Goal: Task Accomplishment & Management: Manage account settings

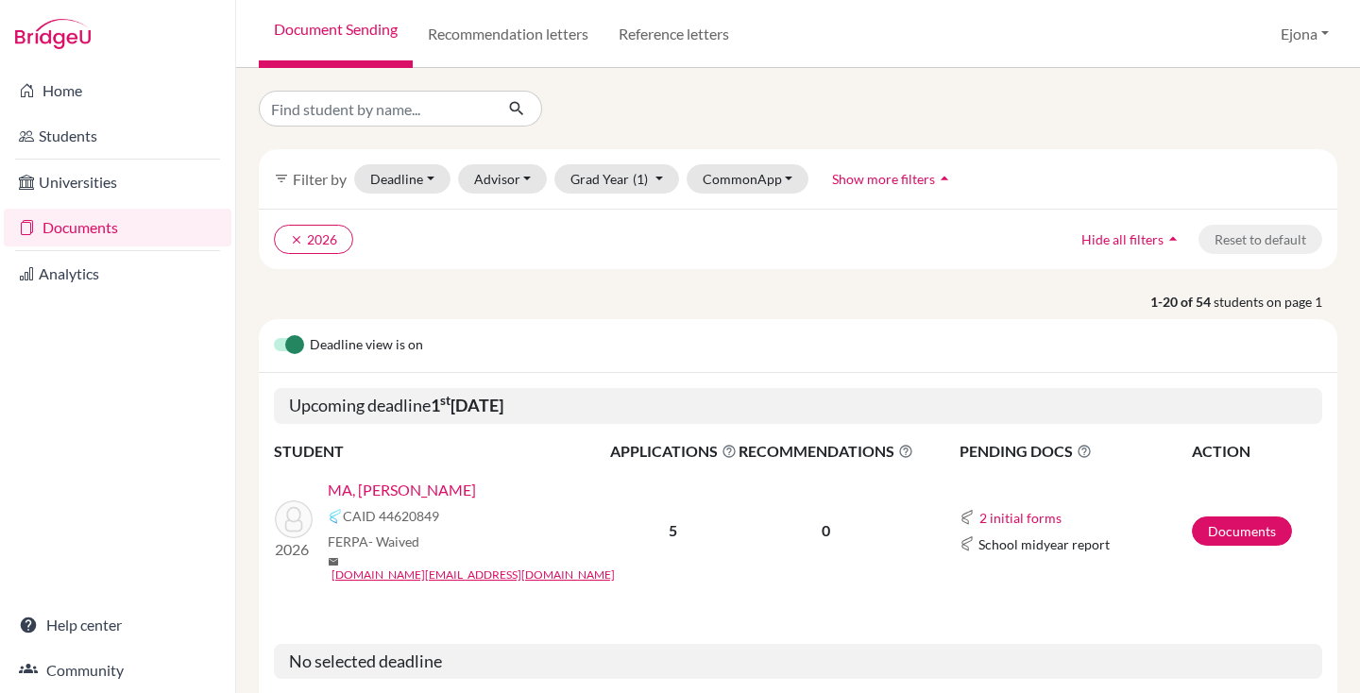
click at [389, 489] on link "MA, [PERSON_NAME]" at bounding box center [402, 490] width 148 height 23
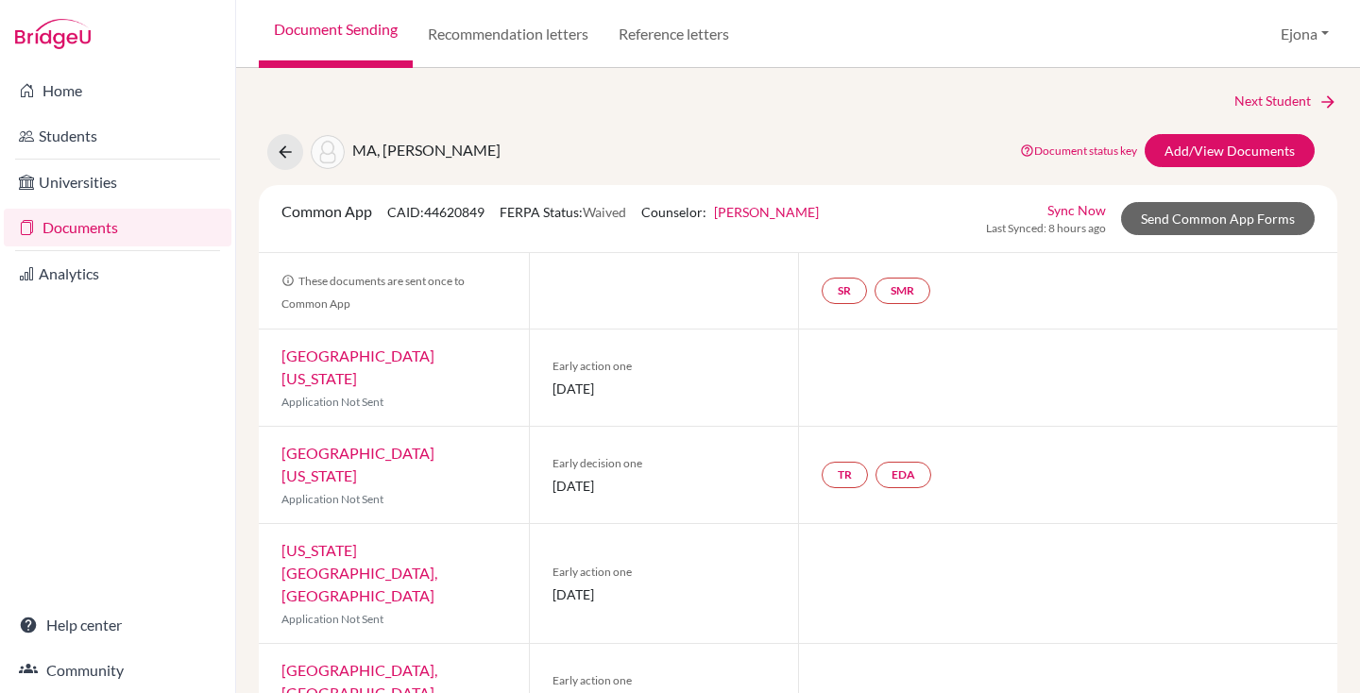
click at [769, 204] on link "Graeme McNaught" at bounding box center [766, 212] width 105 height 16
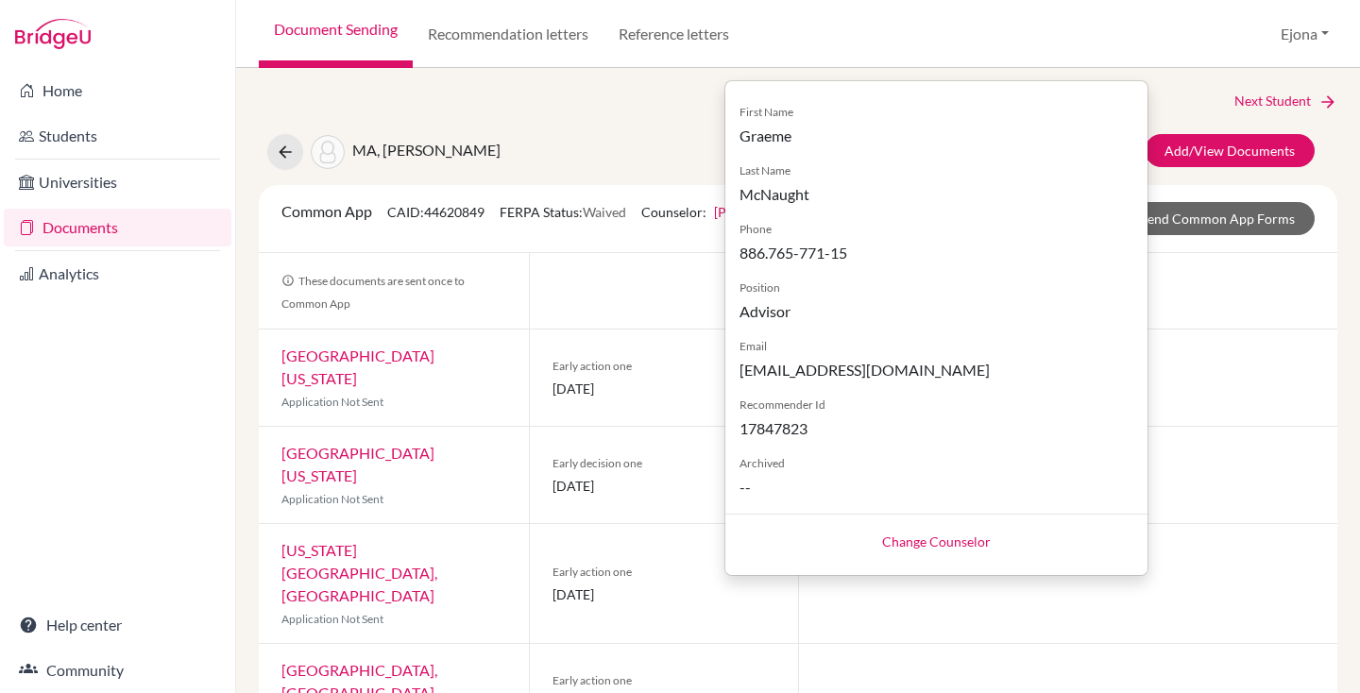
click at [941, 528] on div "Change Counselor" at bounding box center [936, 541] width 422 height 54
click at [946, 535] on link "Change Counselor" at bounding box center [936, 541] width 109 height 16
select select "464386"
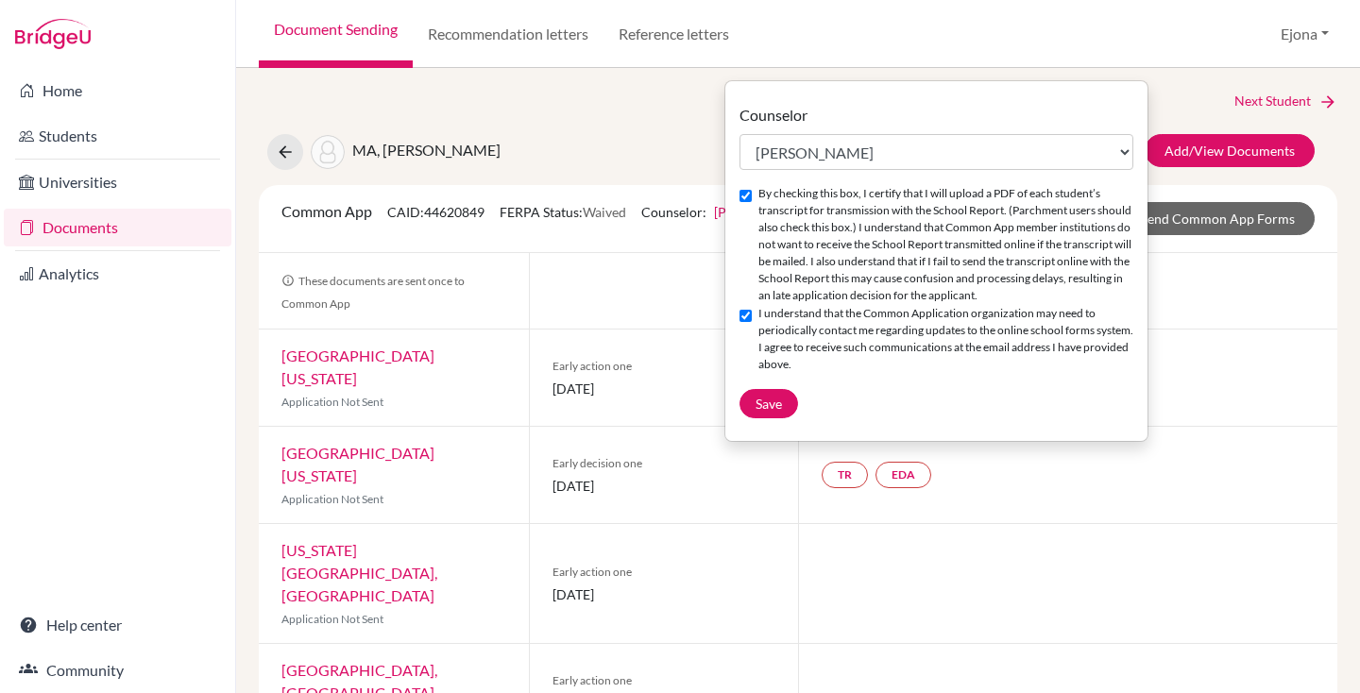
click at [1164, 49] on div "Document Sending Recommendation letters Reference letters Ejona Profile School …" at bounding box center [797, 34] width 1123 height 68
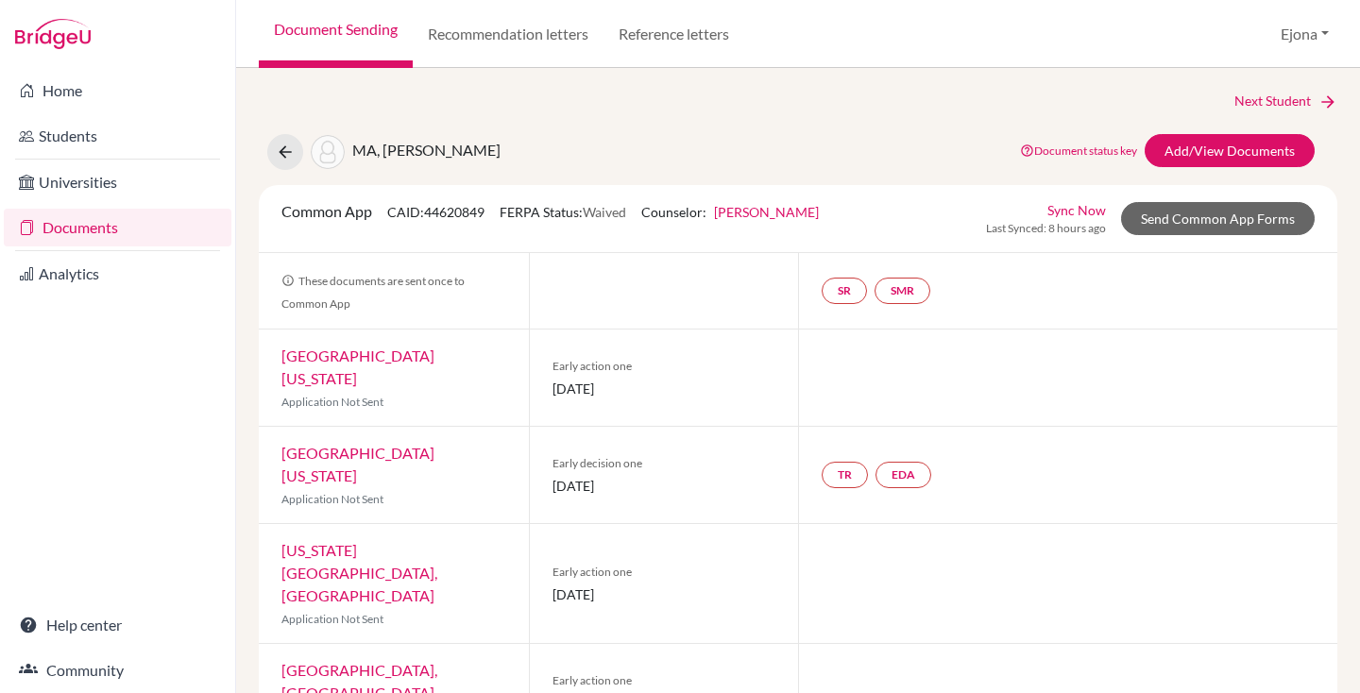
click at [769, 211] on link "Graeme McNaught" at bounding box center [766, 212] width 105 height 16
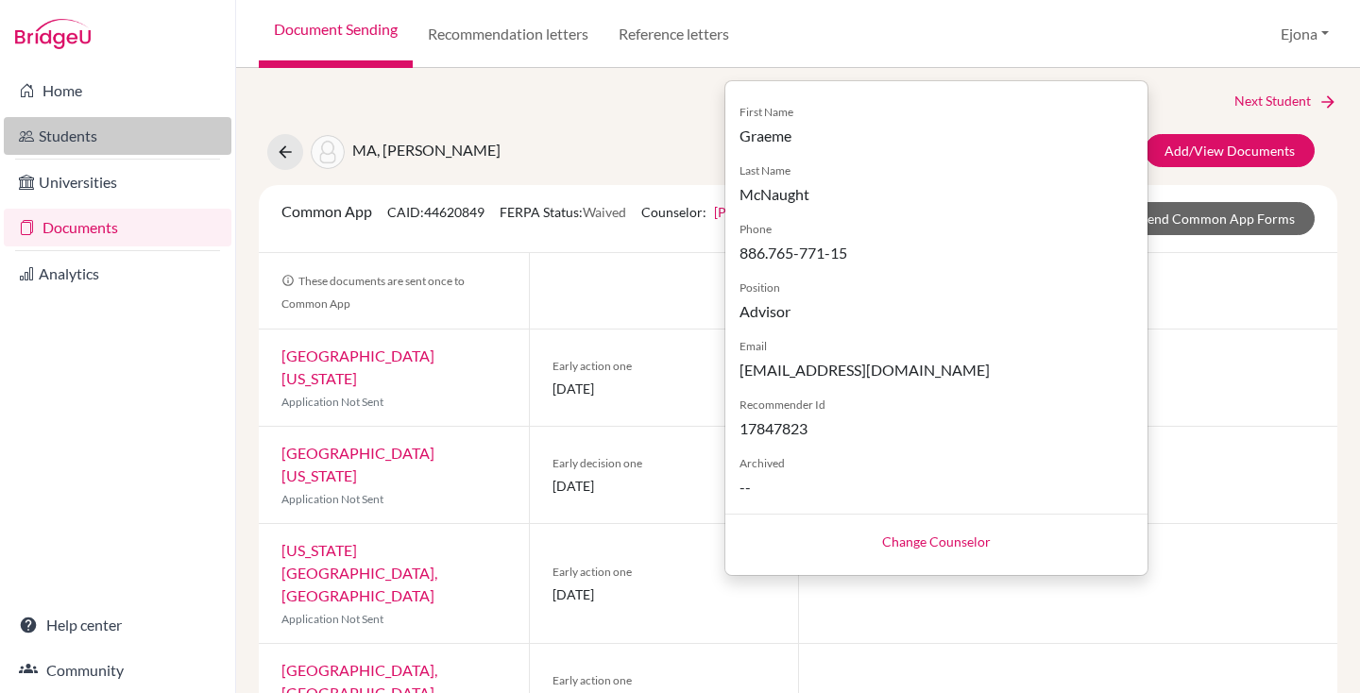
click at [102, 138] on link "Students" at bounding box center [118, 136] width 228 height 38
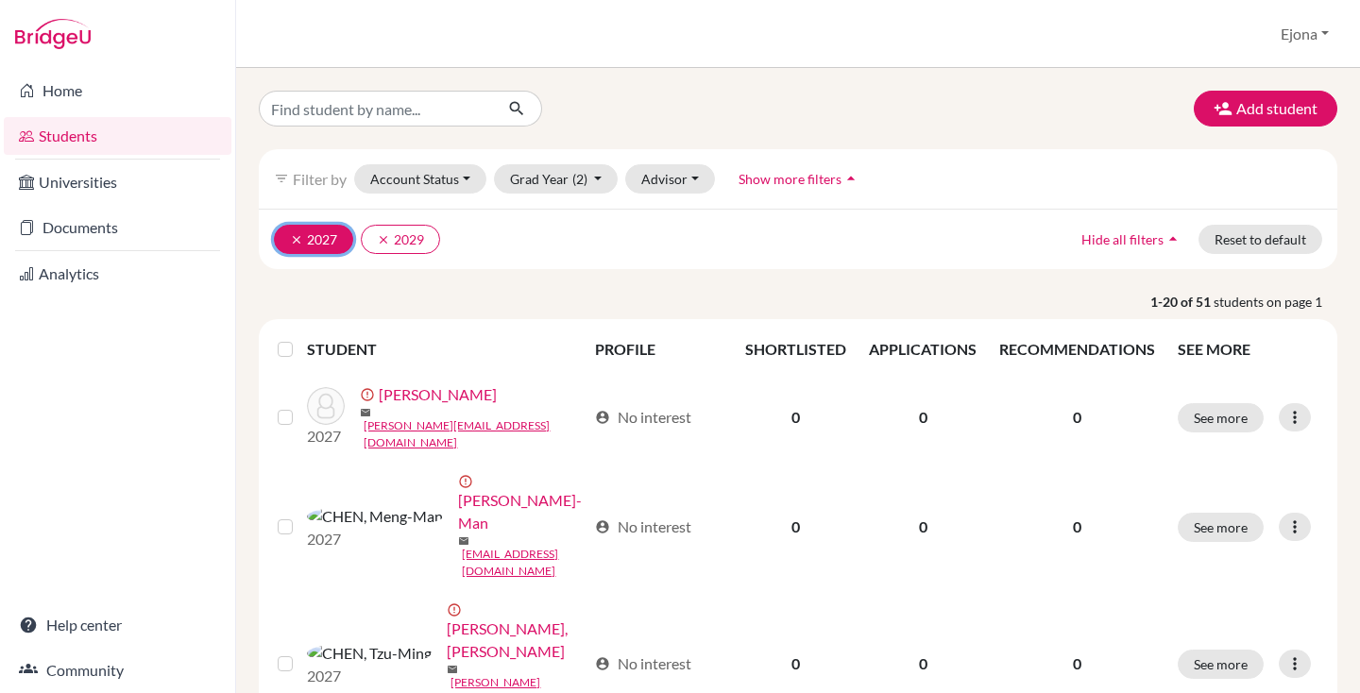
click at [294, 240] on icon "clear" at bounding box center [296, 239] width 13 height 13
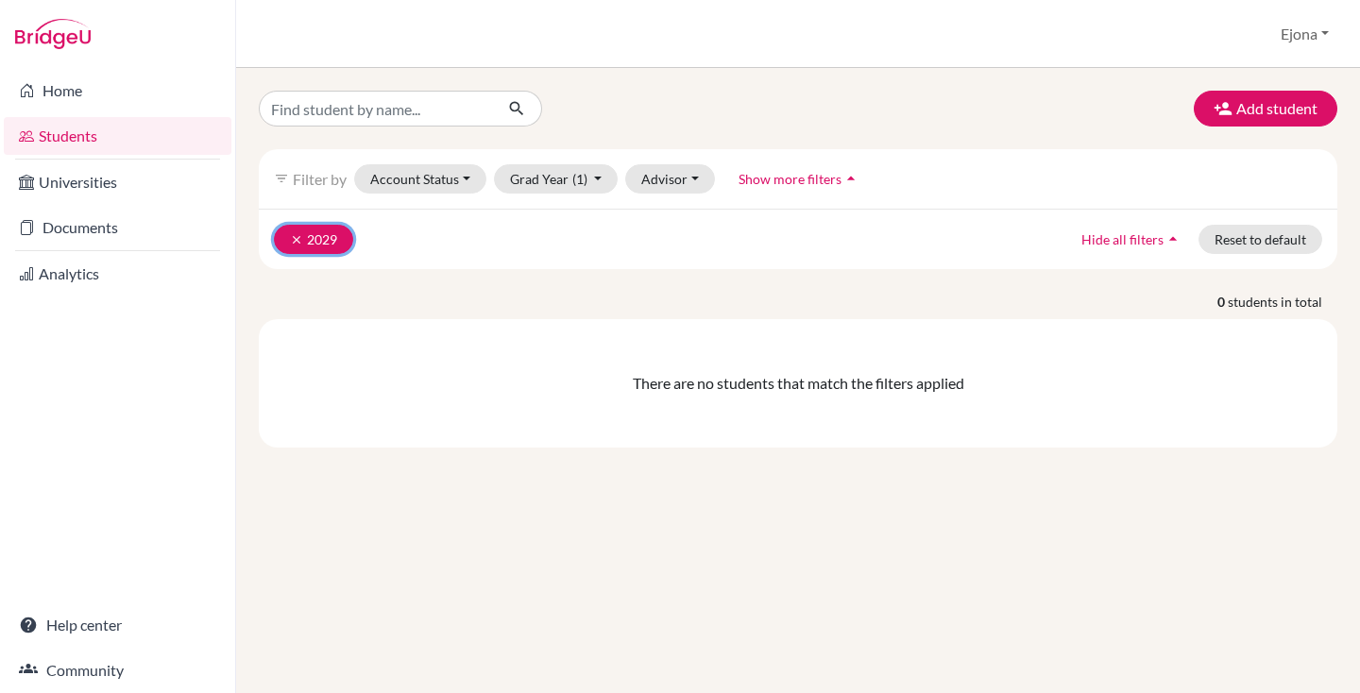
click at [281, 233] on button "clear 2029" at bounding box center [313, 239] width 79 height 29
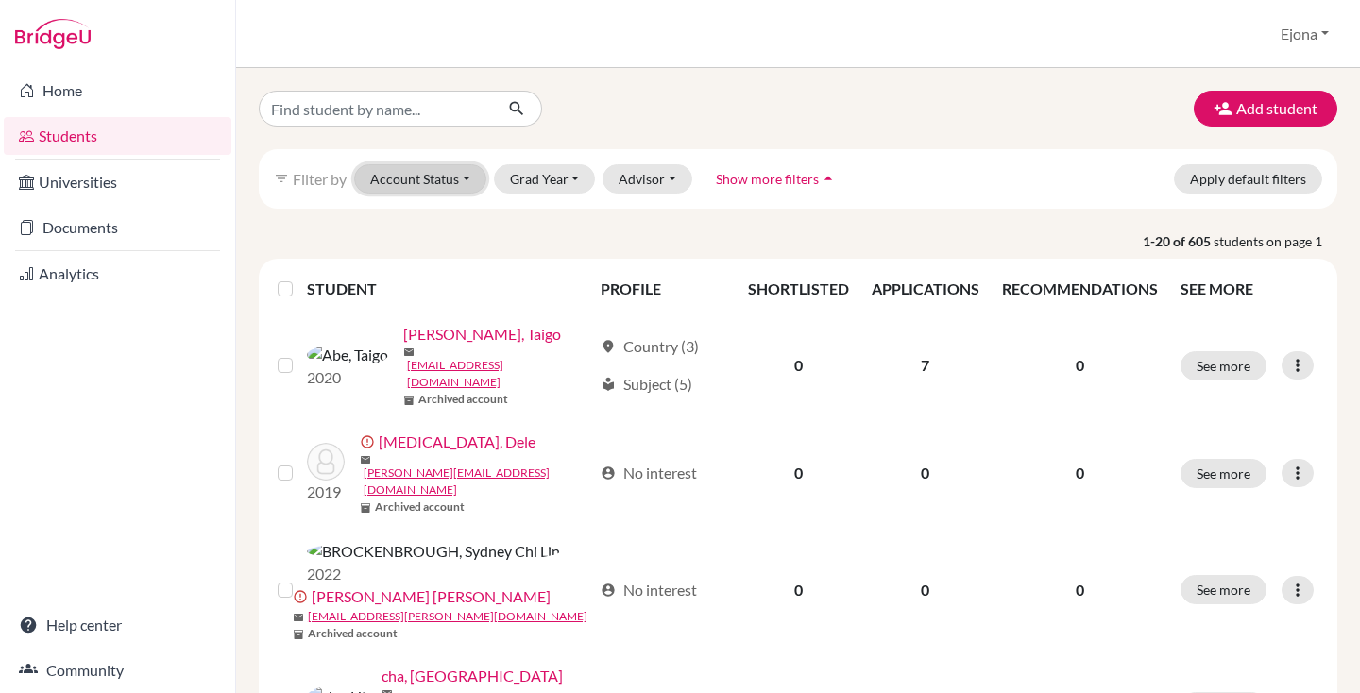
click at [417, 171] on button "Account Status" at bounding box center [420, 178] width 132 height 29
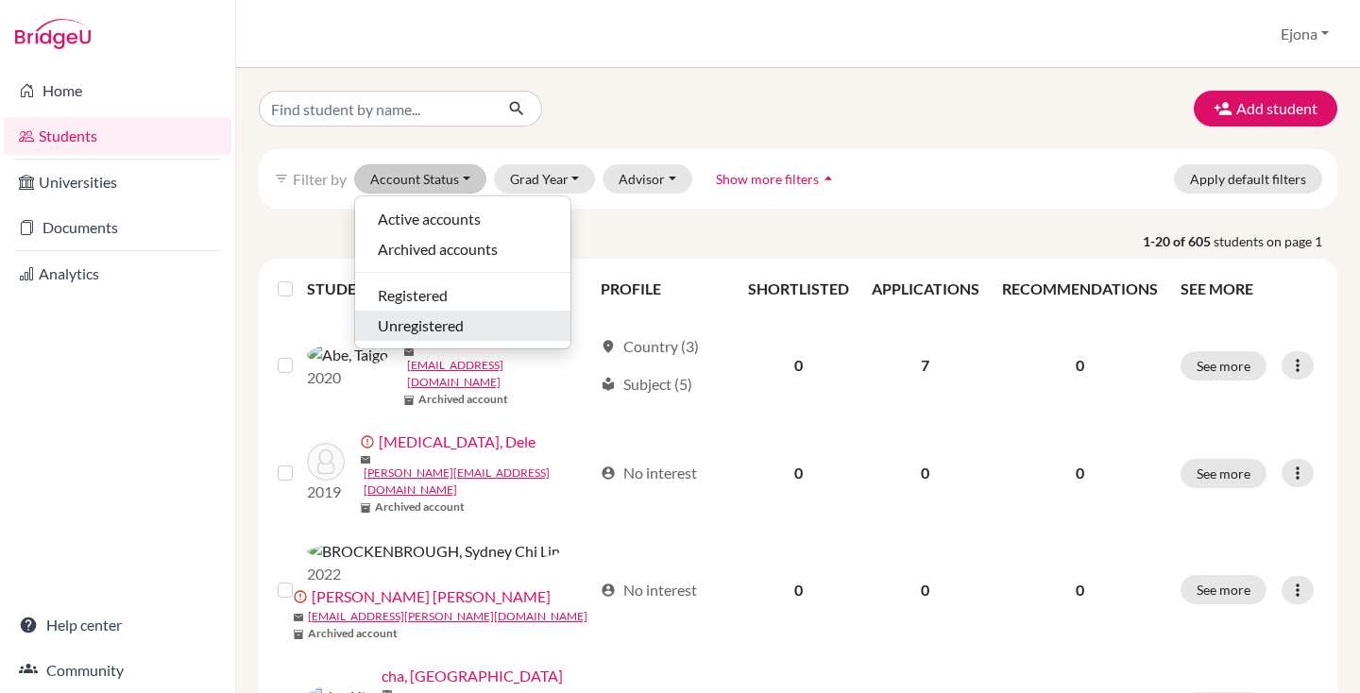
click at [449, 323] on span "Unregistered" at bounding box center [421, 325] width 86 height 23
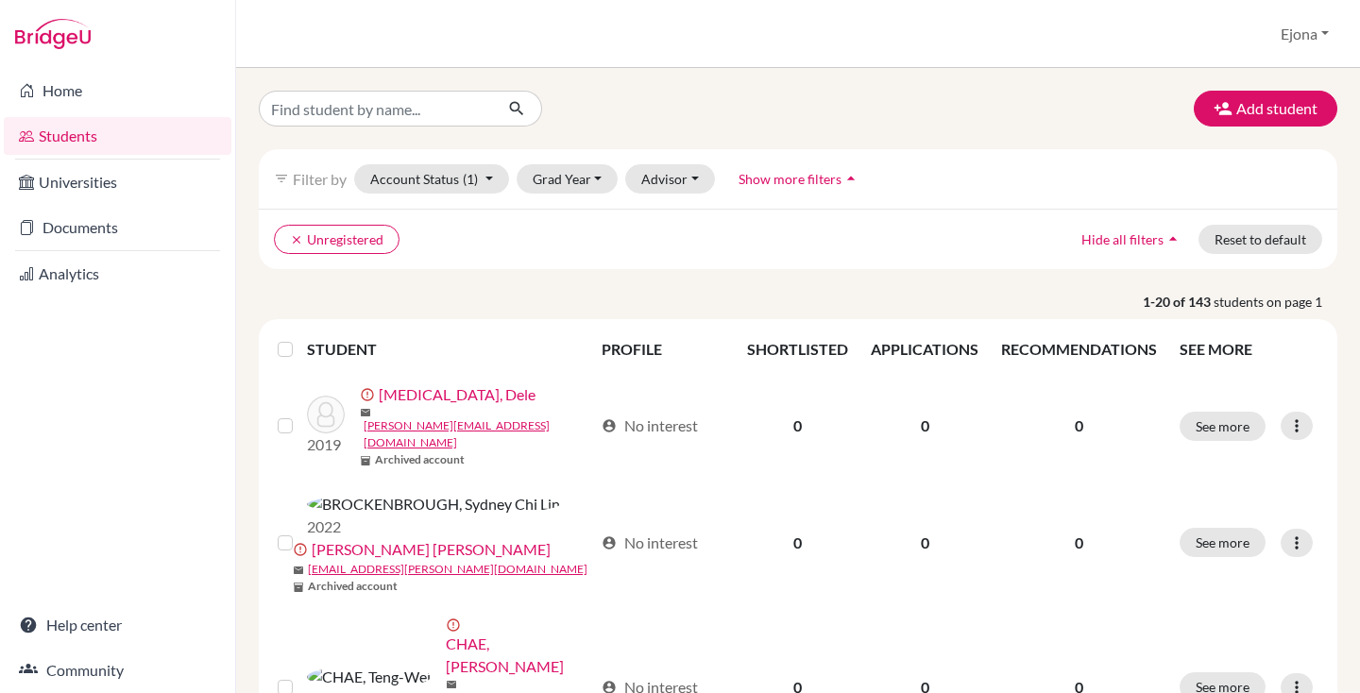
click at [300, 338] on label at bounding box center [300, 338] width 0 height 0
click at [0, 0] on input "checkbox" at bounding box center [0, 0] width 0 height 0
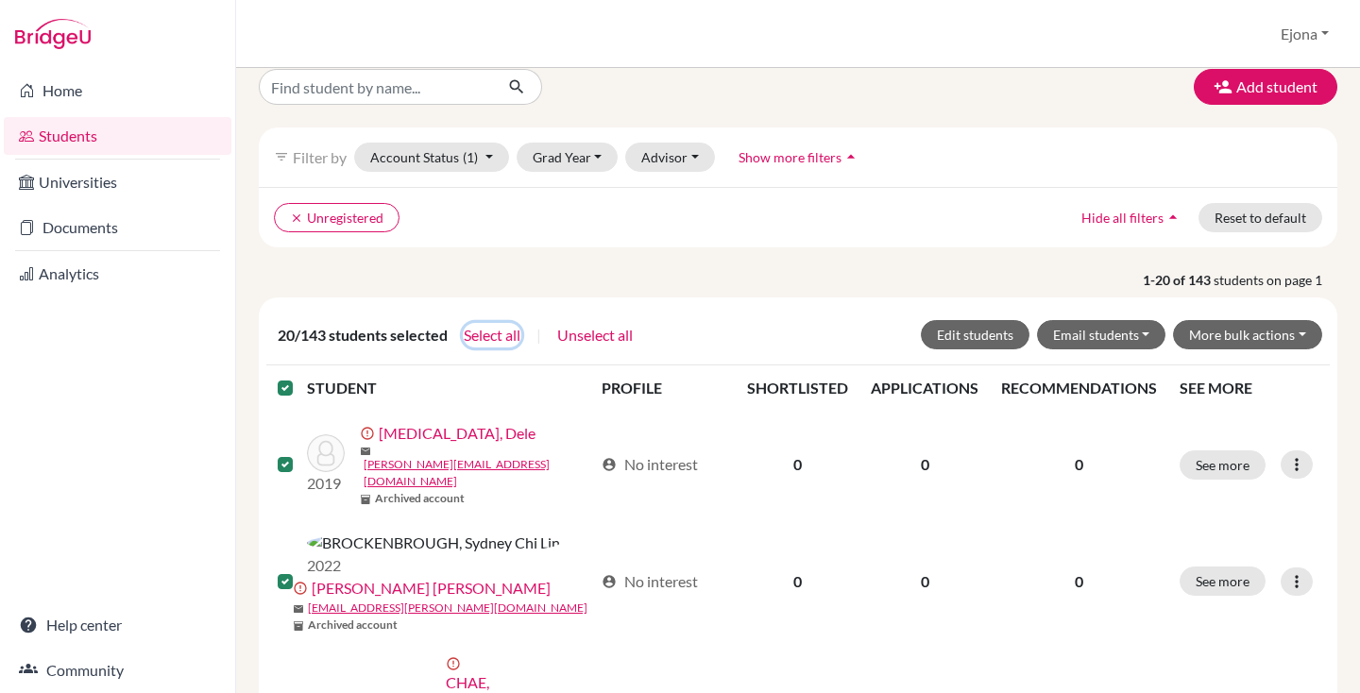
click at [492, 328] on button "Select all" at bounding box center [492, 335] width 59 height 25
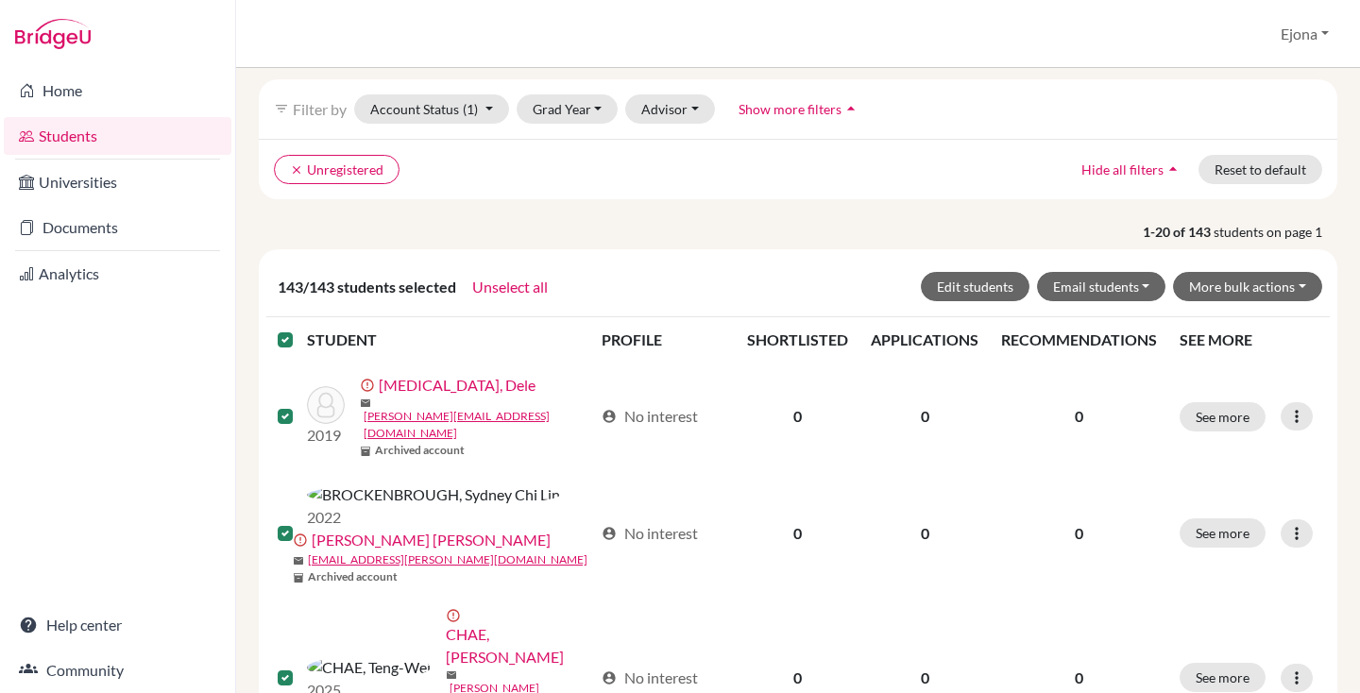
scroll to position [83, 0]
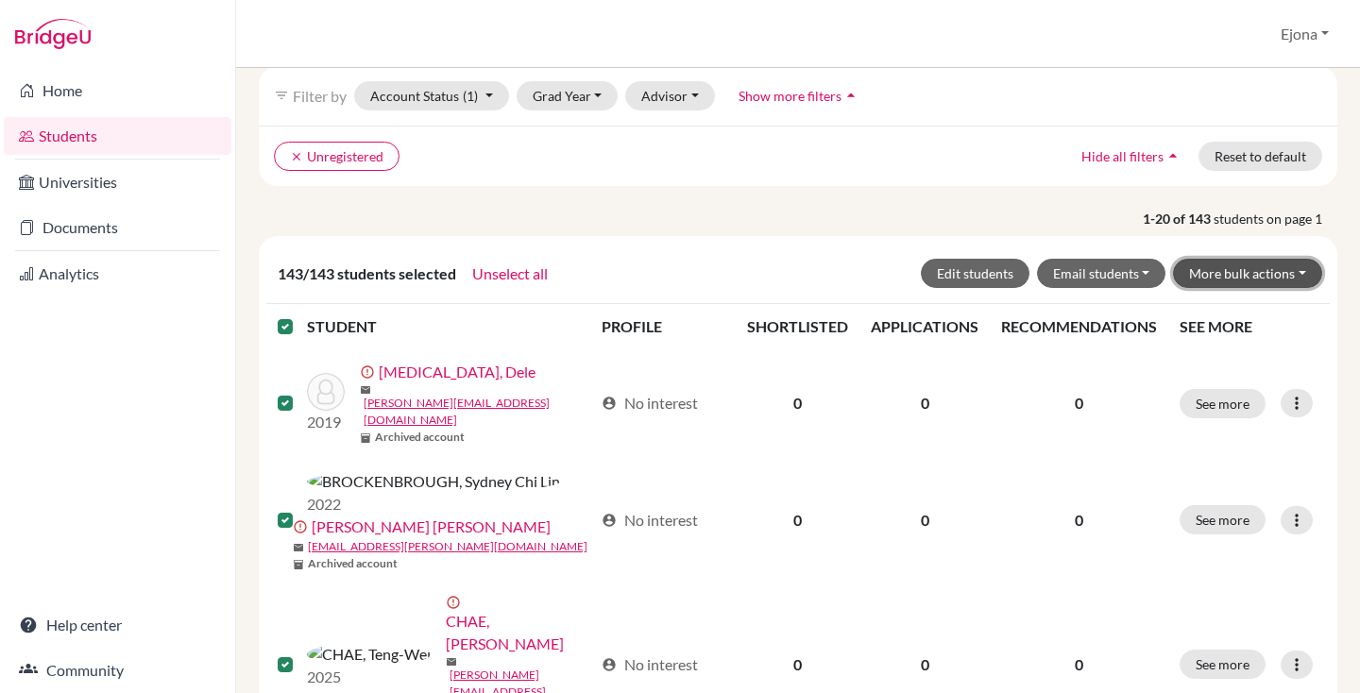
click at [1292, 271] on button "More bulk actions" at bounding box center [1247, 273] width 149 height 29
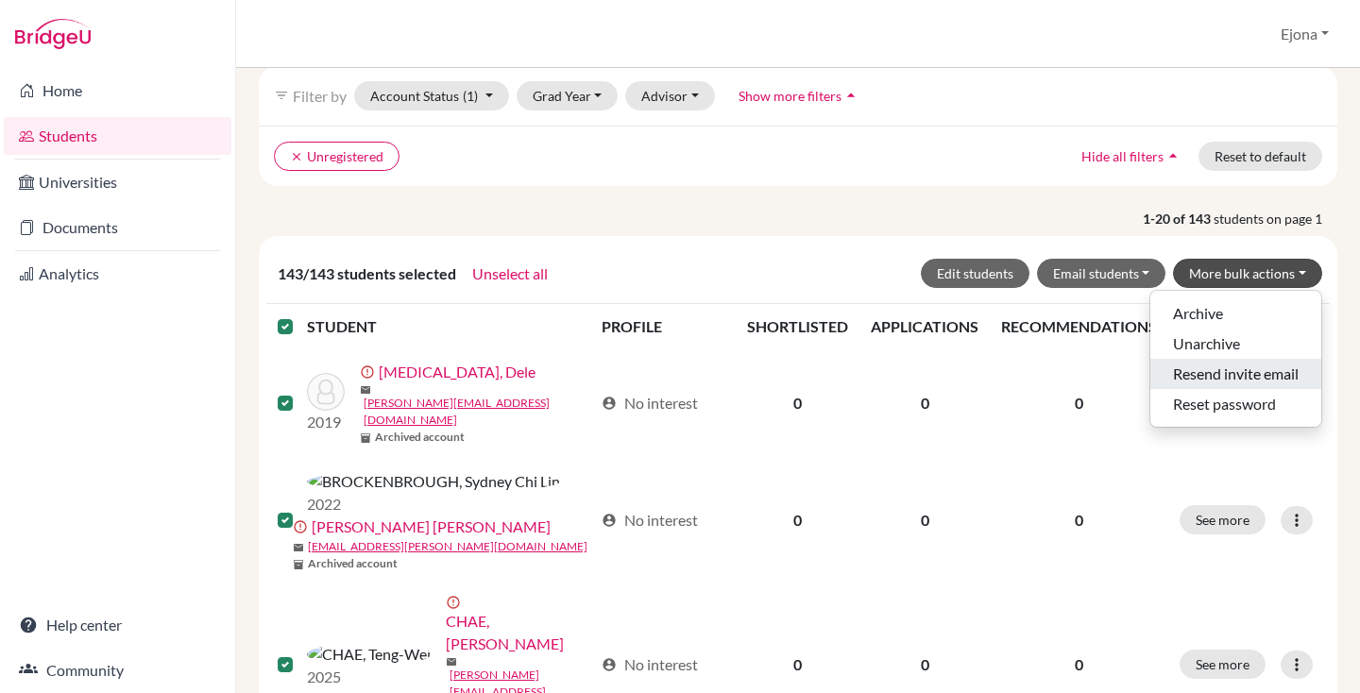
click at [1252, 373] on button "Resend invite email" at bounding box center [1235, 374] width 171 height 30
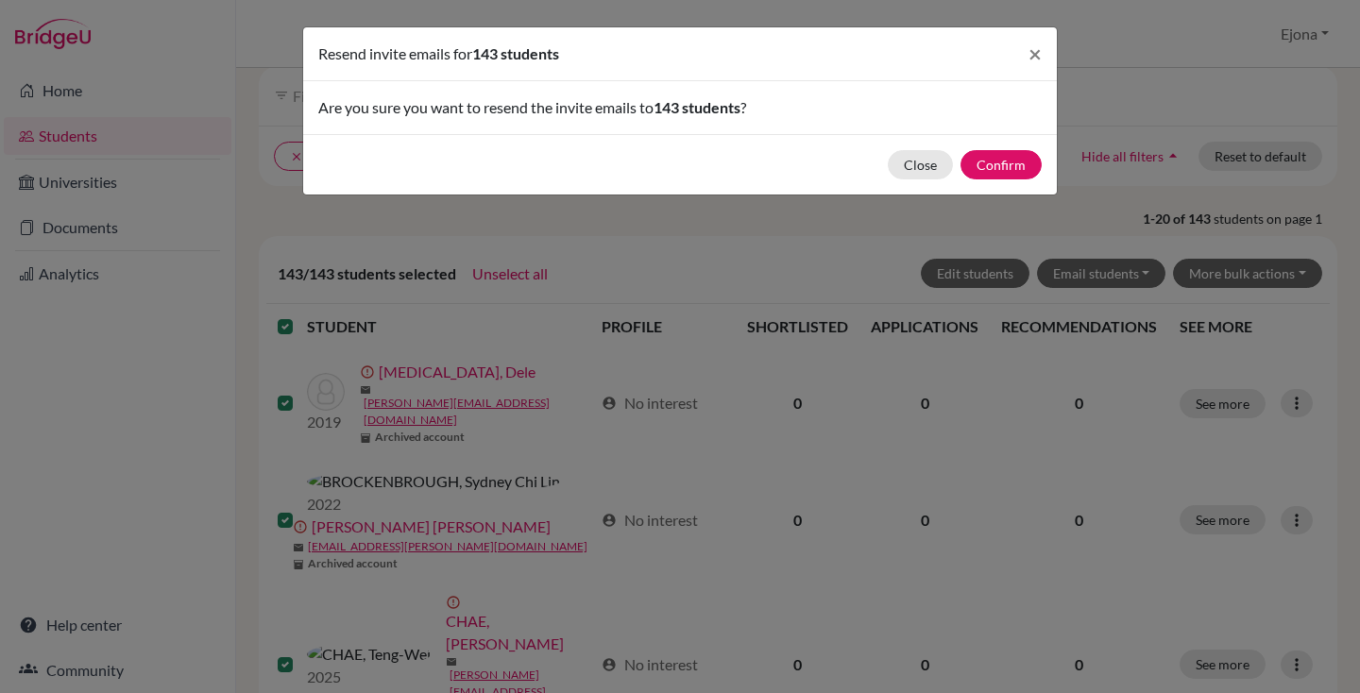
click at [1098, 36] on div "Resend invite emails for 143 students × Are you sure you want to resend the inv…" at bounding box center [680, 346] width 1360 height 693
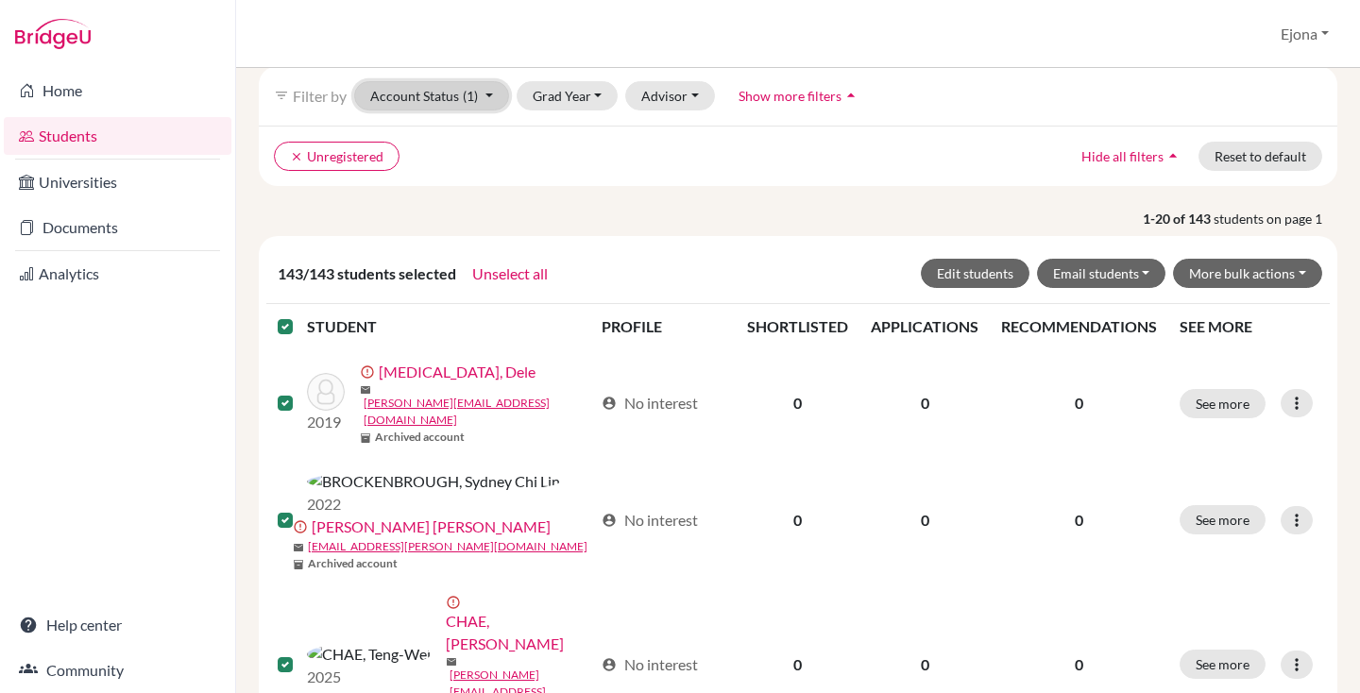
click at [458, 99] on button "Account Status (1)" at bounding box center [431, 95] width 155 height 29
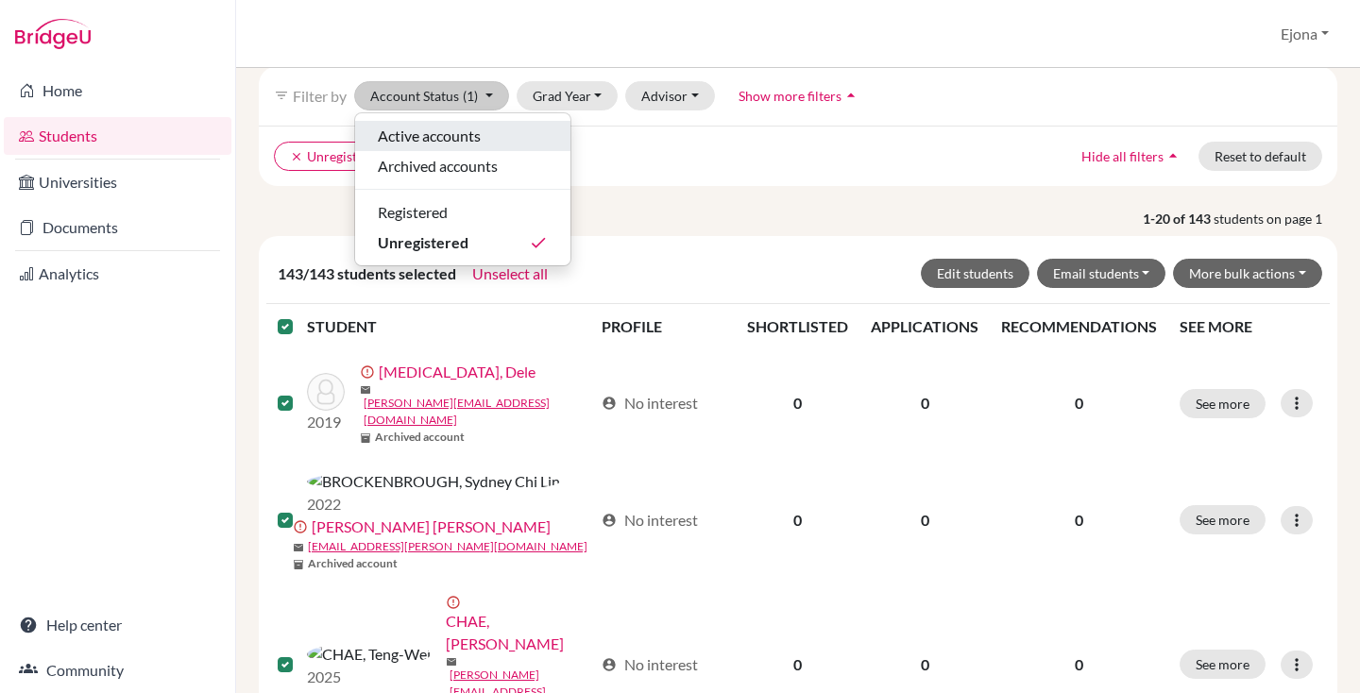
click at [464, 132] on span "Active accounts" at bounding box center [429, 136] width 103 height 23
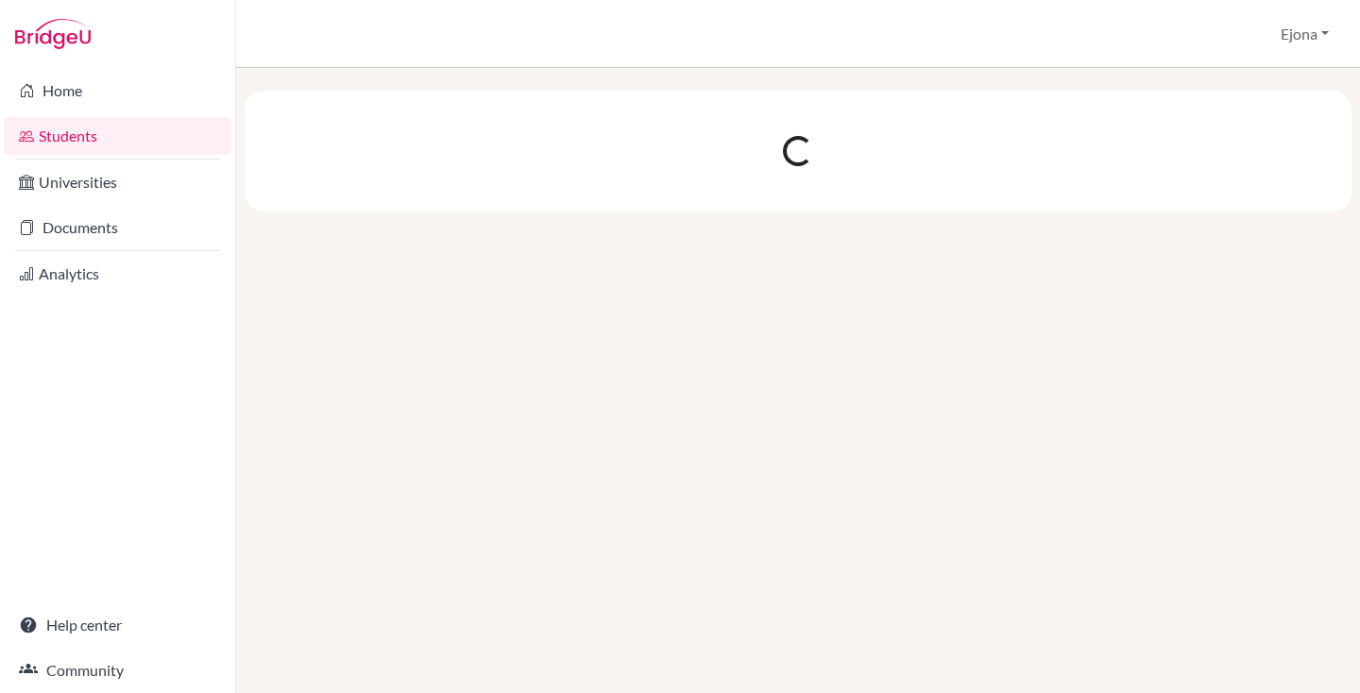
scroll to position [0, 0]
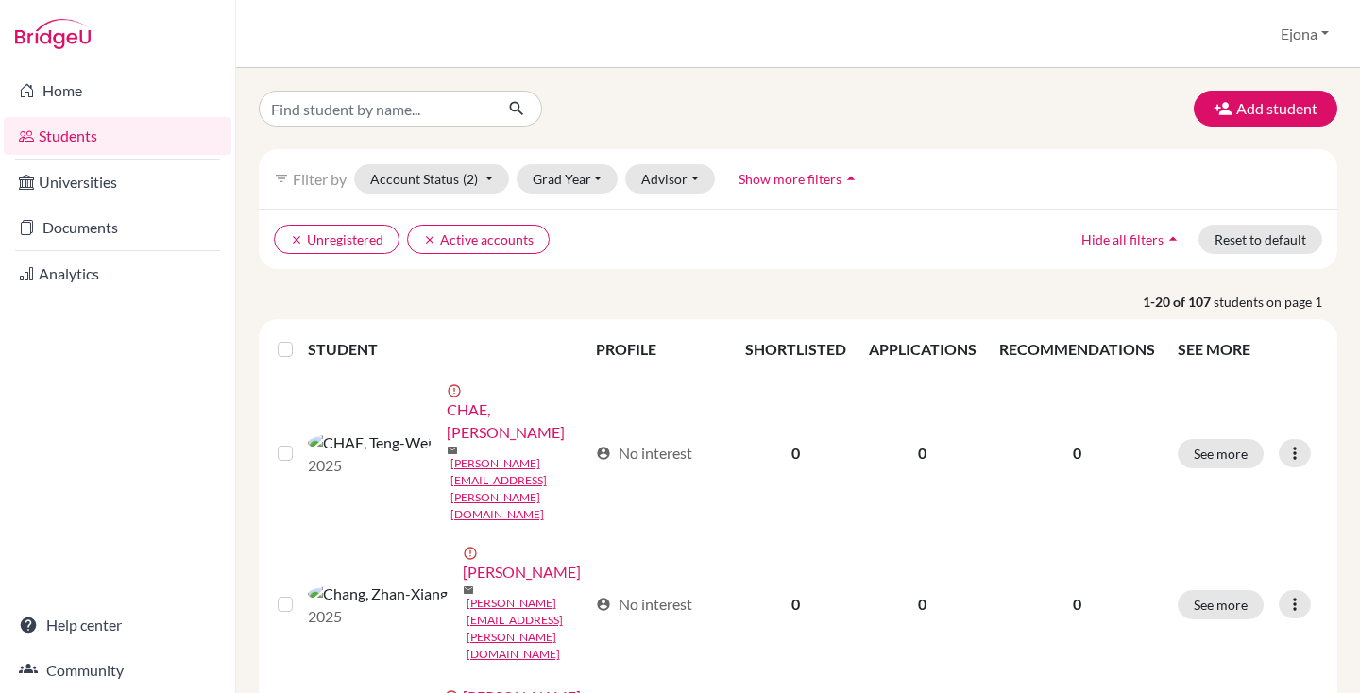
click at [277, 346] on th at bounding box center [287, 349] width 42 height 45
click at [300, 338] on label at bounding box center [300, 338] width 0 height 0
click at [0, 0] on input "checkbox" at bounding box center [0, 0] width 0 height 0
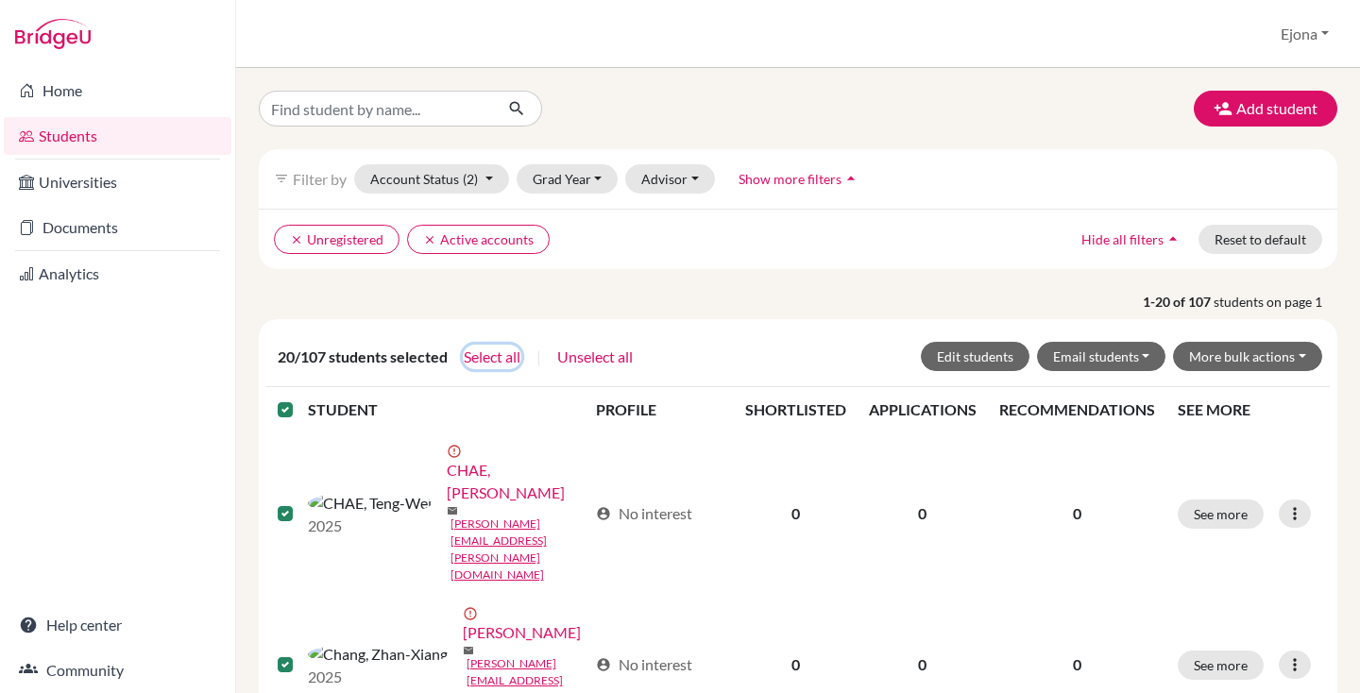
click at [508, 357] on button "Select all" at bounding box center [492, 357] width 59 height 25
click at [1303, 347] on button "More bulk actions" at bounding box center [1247, 356] width 149 height 29
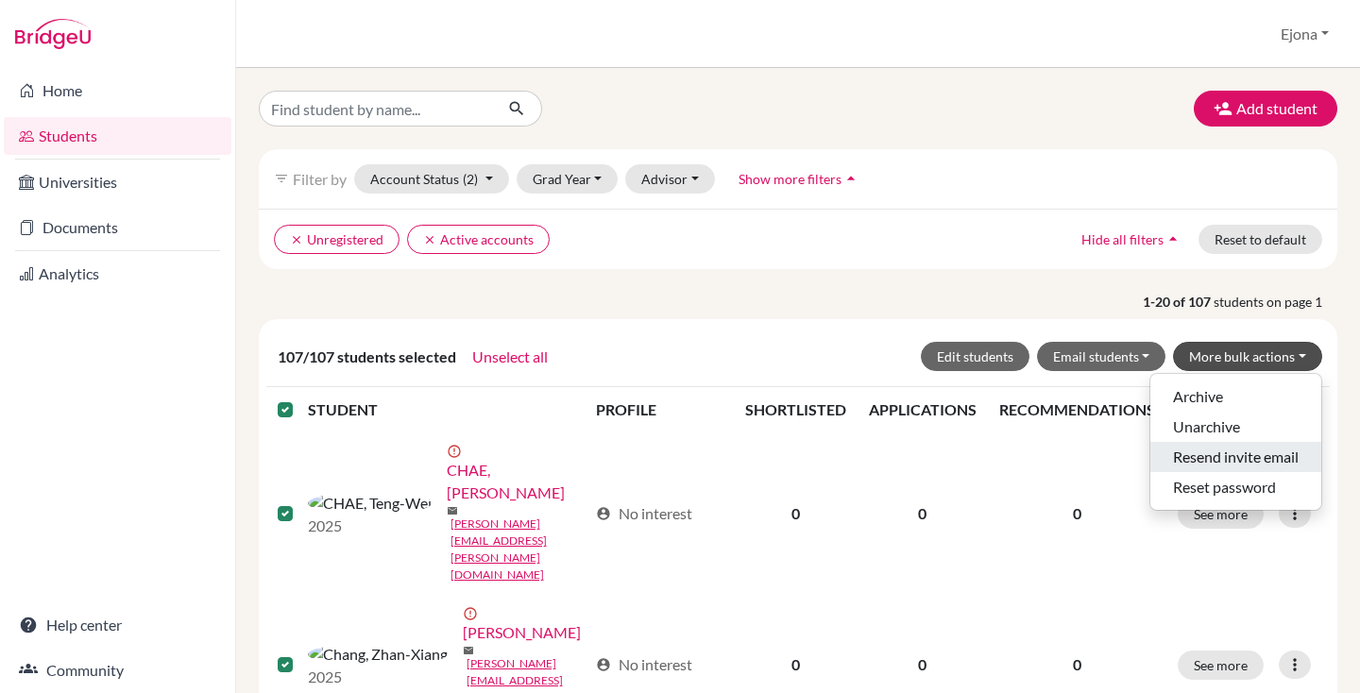
click at [1255, 453] on button "Resend invite email" at bounding box center [1235, 457] width 171 height 30
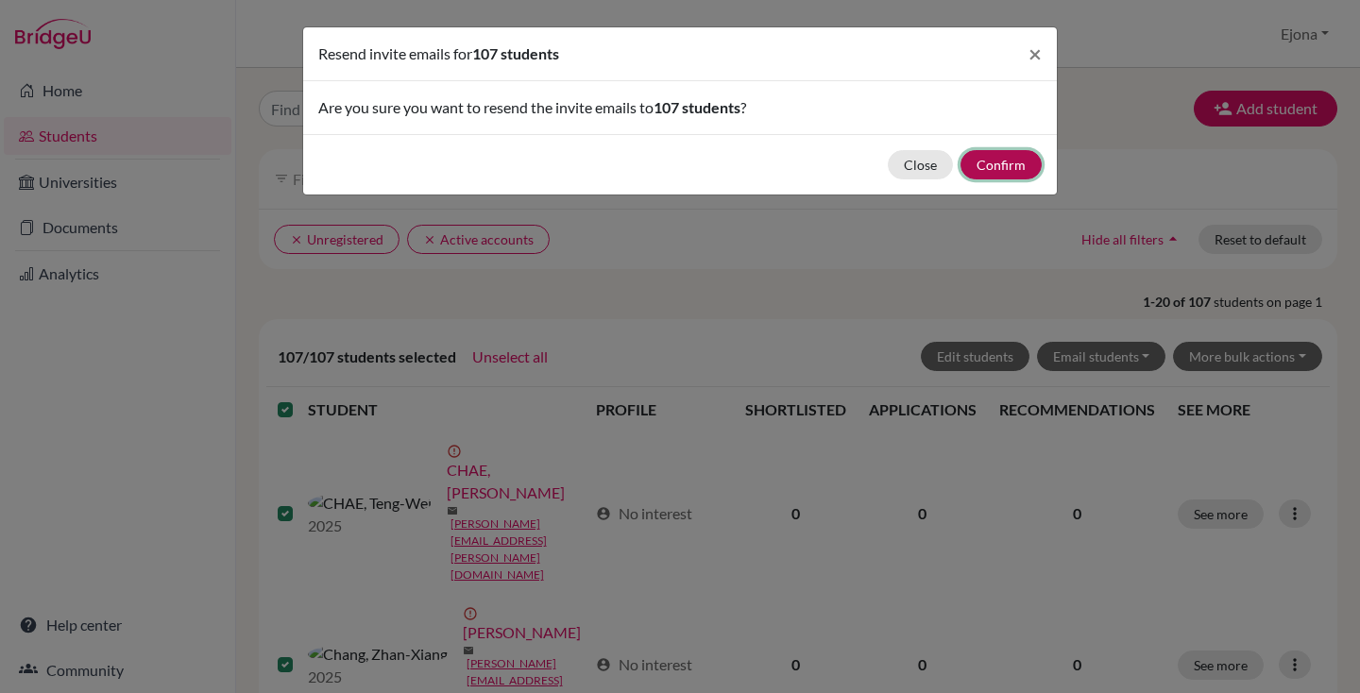
click at [1007, 162] on button "Confirm" at bounding box center [1000, 164] width 81 height 29
